Goal: Task Accomplishment & Management: Manage account settings

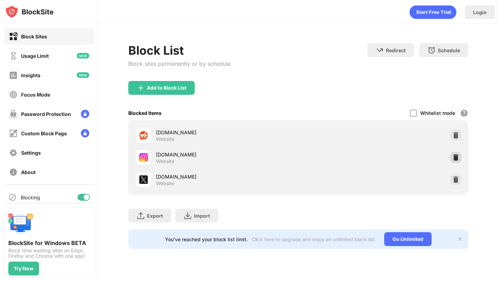
click at [450, 155] on div "instagram.com Website" at bounding box center [297, 157] width 331 height 22
click at [453, 156] on img at bounding box center [455, 157] width 7 height 7
